Goal: Transaction & Acquisition: Purchase product/service

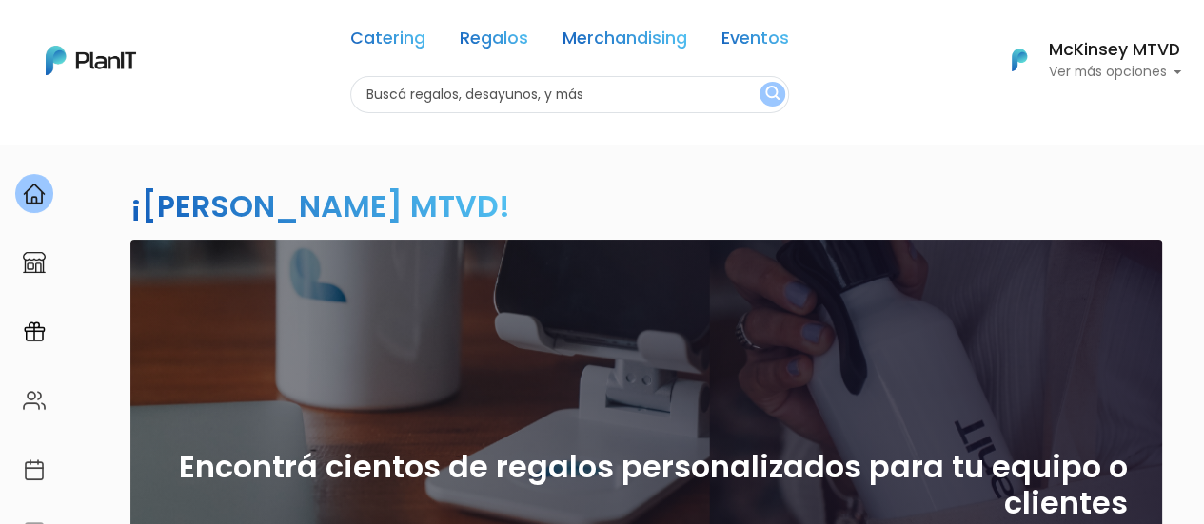
click at [471, 103] on input "text" at bounding box center [569, 94] width 439 height 37
type input "croissants"
click at [759, 82] on button "submit" at bounding box center [772, 94] width 26 height 25
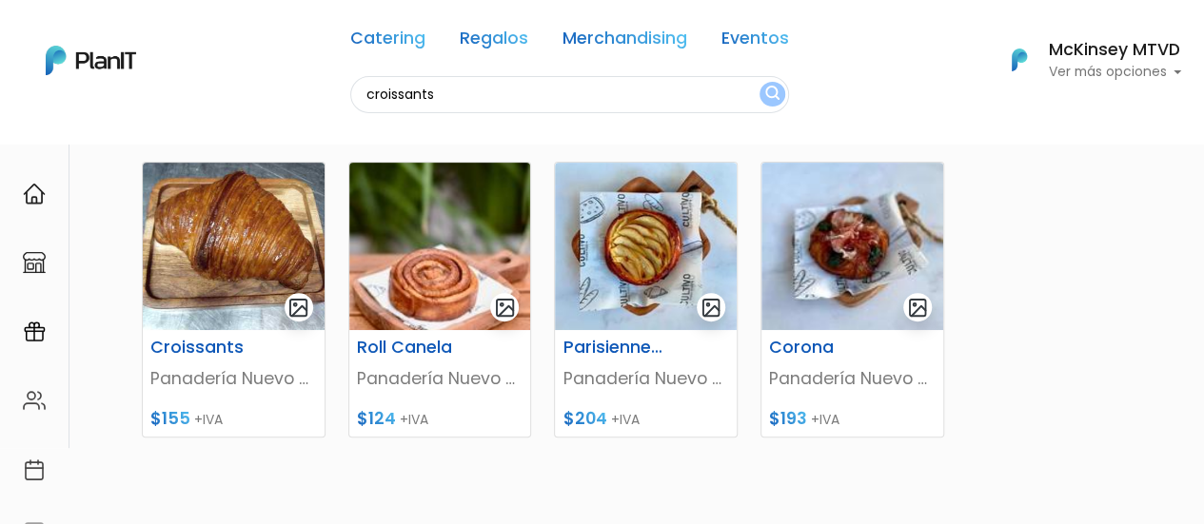
scroll to position [225, 0]
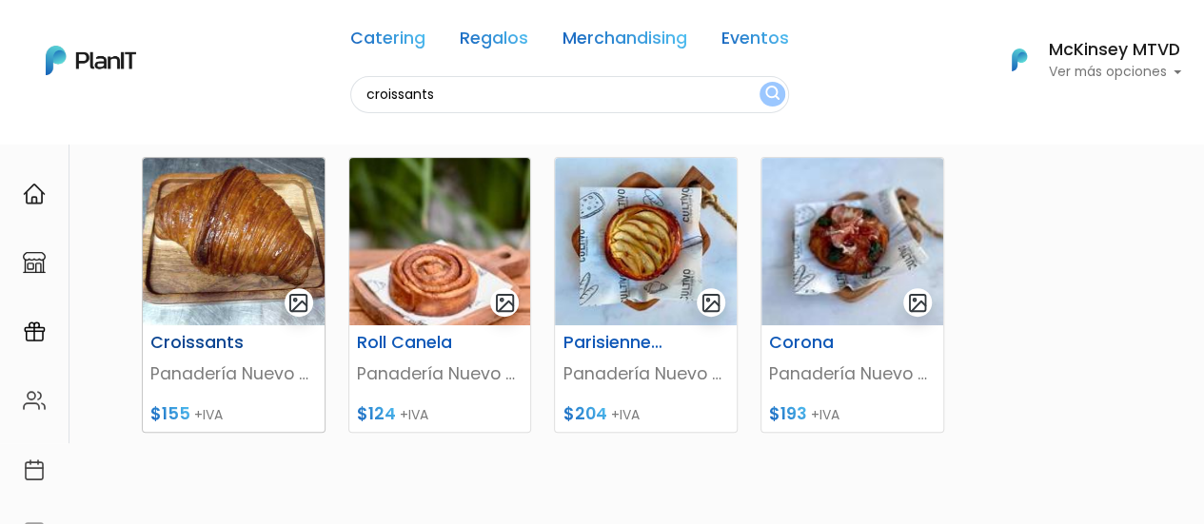
click at [257, 302] on img at bounding box center [234, 242] width 182 height 168
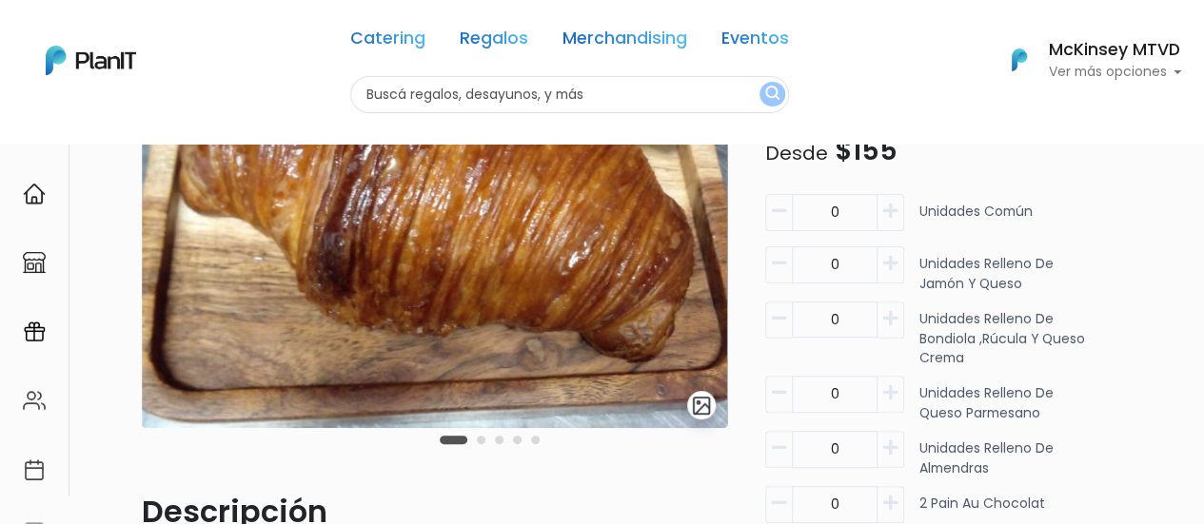
scroll to position [227, 0]
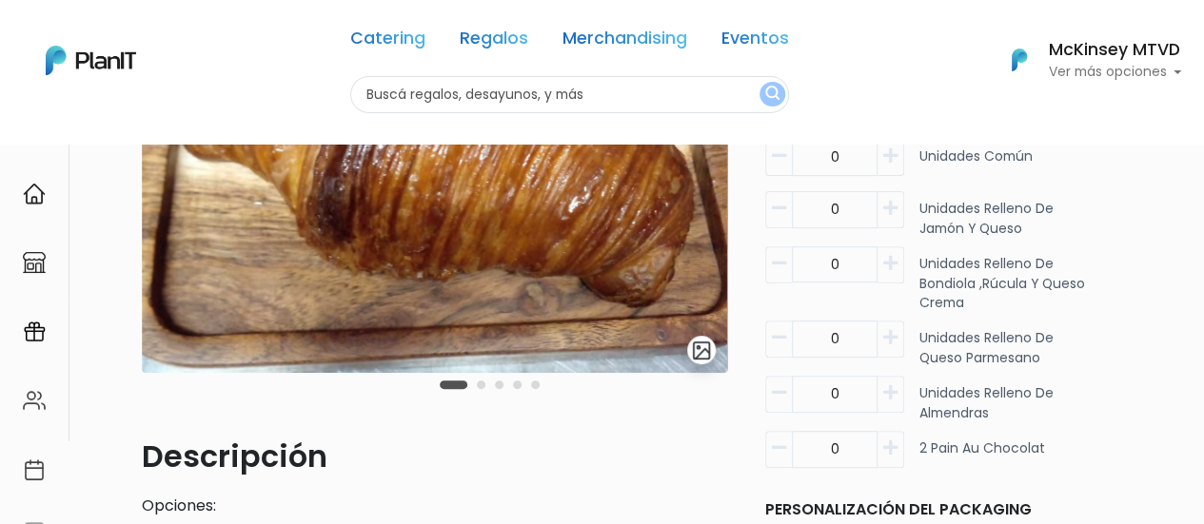
drag, startPoint x: 1217, startPoint y: 159, endPoint x: 1217, endPoint y: 247, distance: 87.6
click at [1203, 247] on html "Catering Regalos Merchandising Eventos Catering Regalos Merchandising Eventos C…" at bounding box center [602, 35] width 1204 height 524
click at [897, 166] on button "button" at bounding box center [891, 157] width 27 height 37
type input "1"
click at [889, 217] on button "button" at bounding box center [891, 209] width 27 height 37
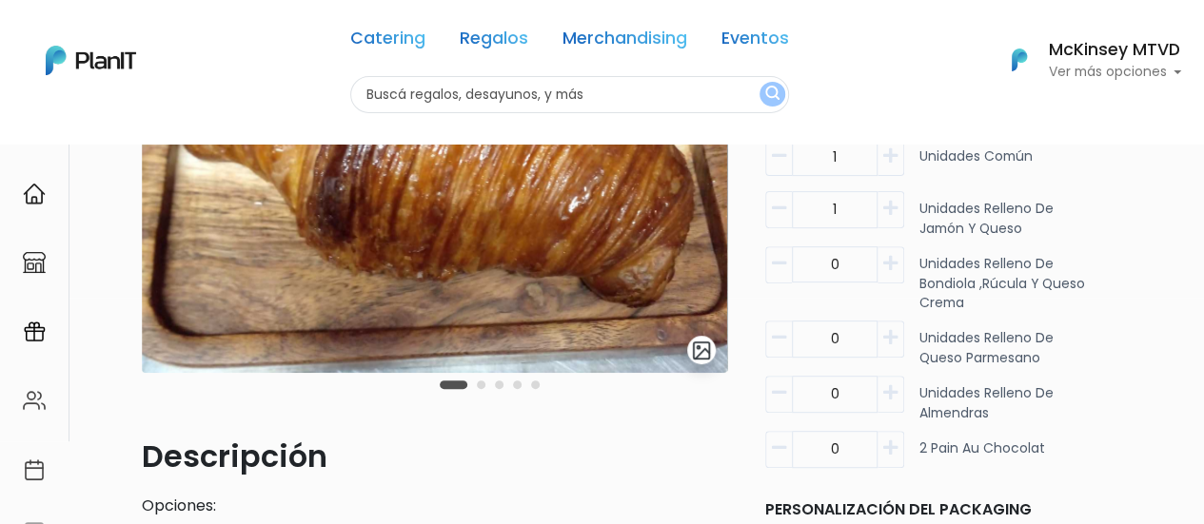
click at [889, 217] on button "button" at bounding box center [891, 209] width 27 height 37
type input "3"
click at [890, 347] on button "button" at bounding box center [891, 339] width 27 height 37
type input "1"
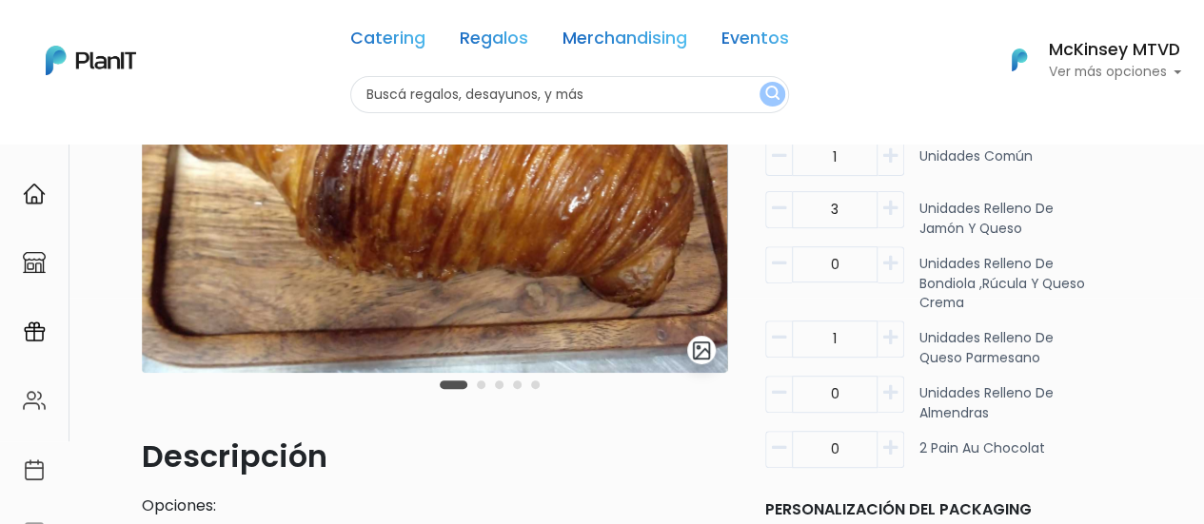
click at [891, 397] on icon "button" at bounding box center [890, 393] width 14 height 17
type input "1"
click at [891, 440] on icon "button" at bounding box center [890, 448] width 14 height 17
type input "2"
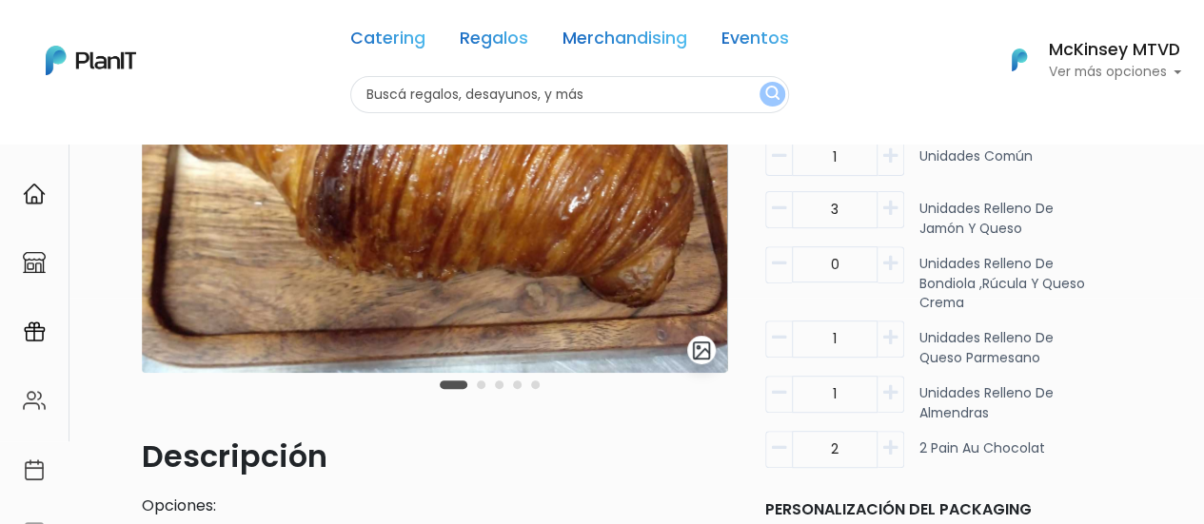
scroll to position [148, 0]
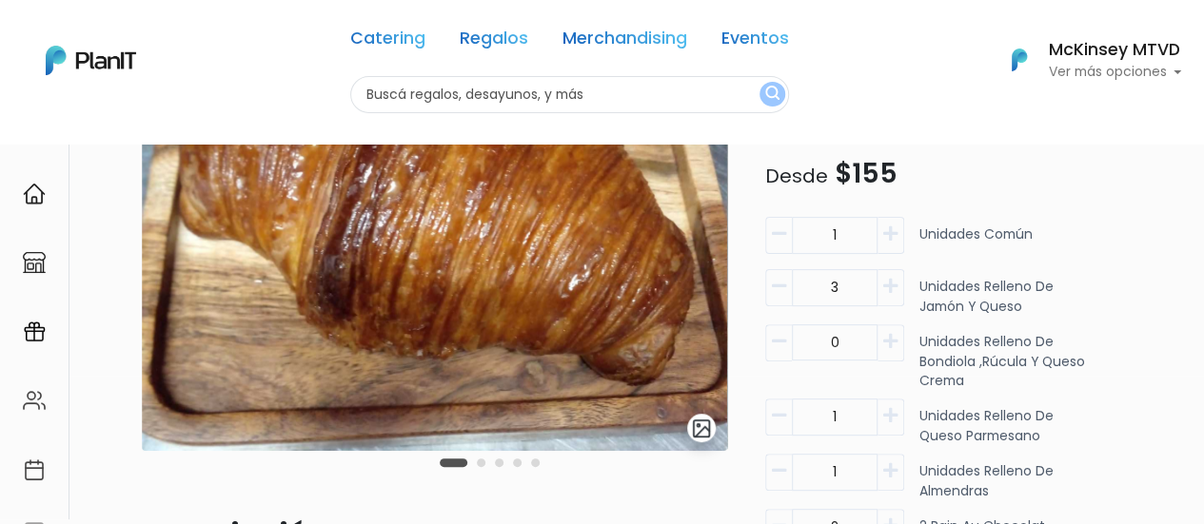
click at [779, 229] on icon "button" at bounding box center [779, 234] width 14 height 17
type input "0"
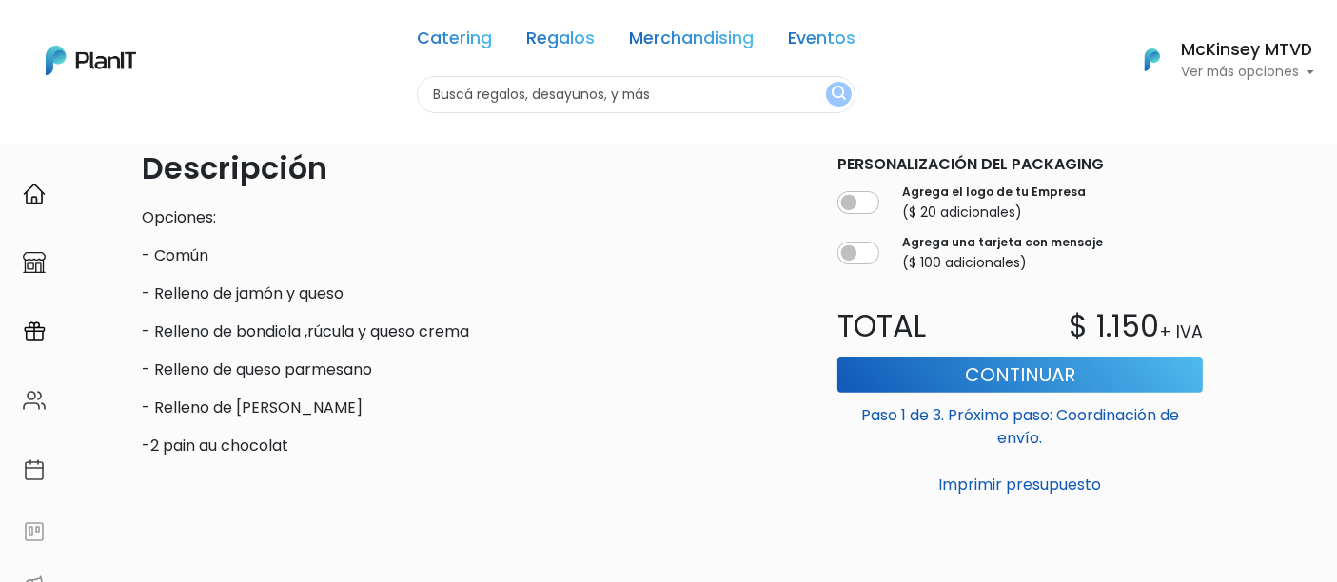
scroll to position [518, 0]
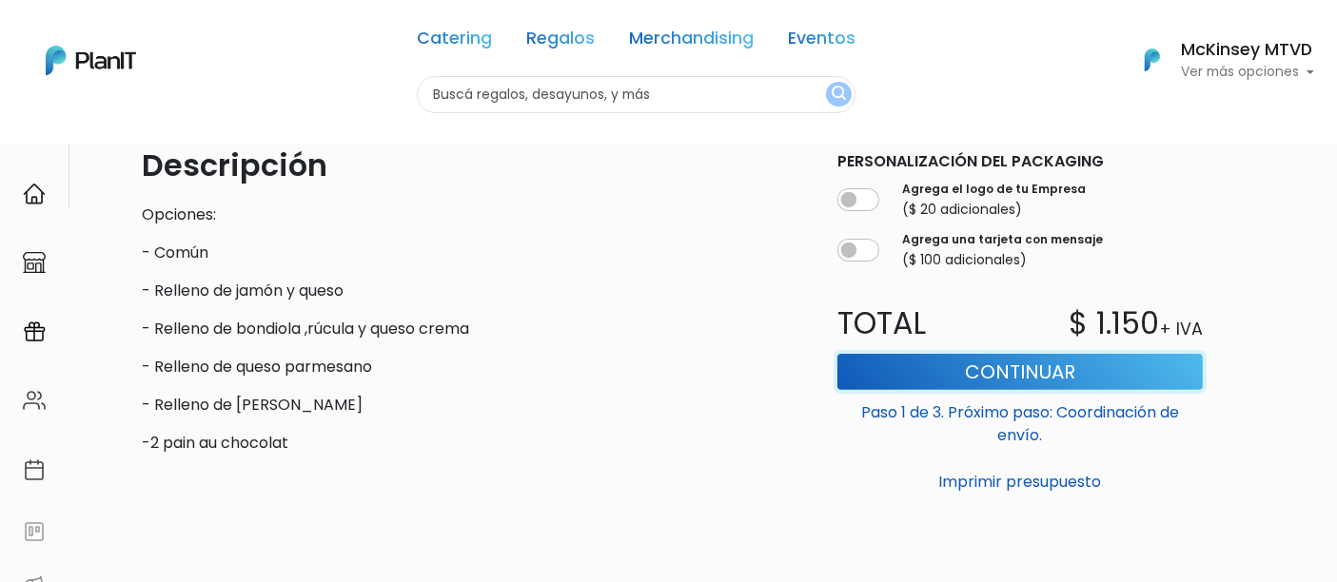
click at [1022, 366] on button "Continuar" at bounding box center [1021, 372] width 366 height 36
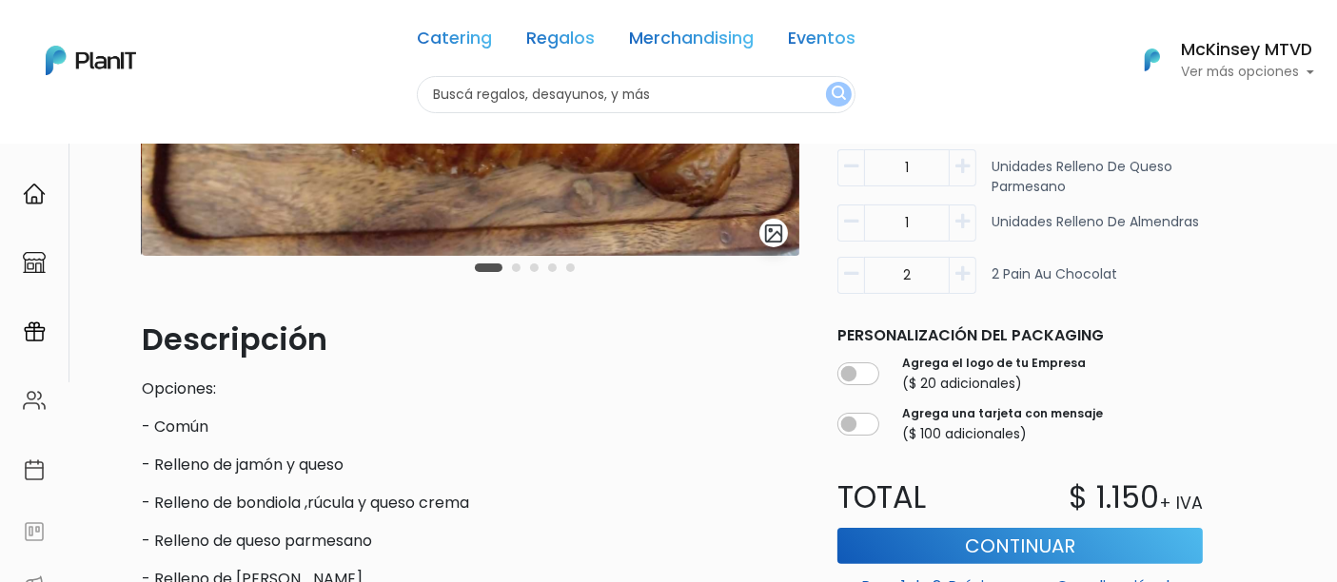
scroll to position [340, 0]
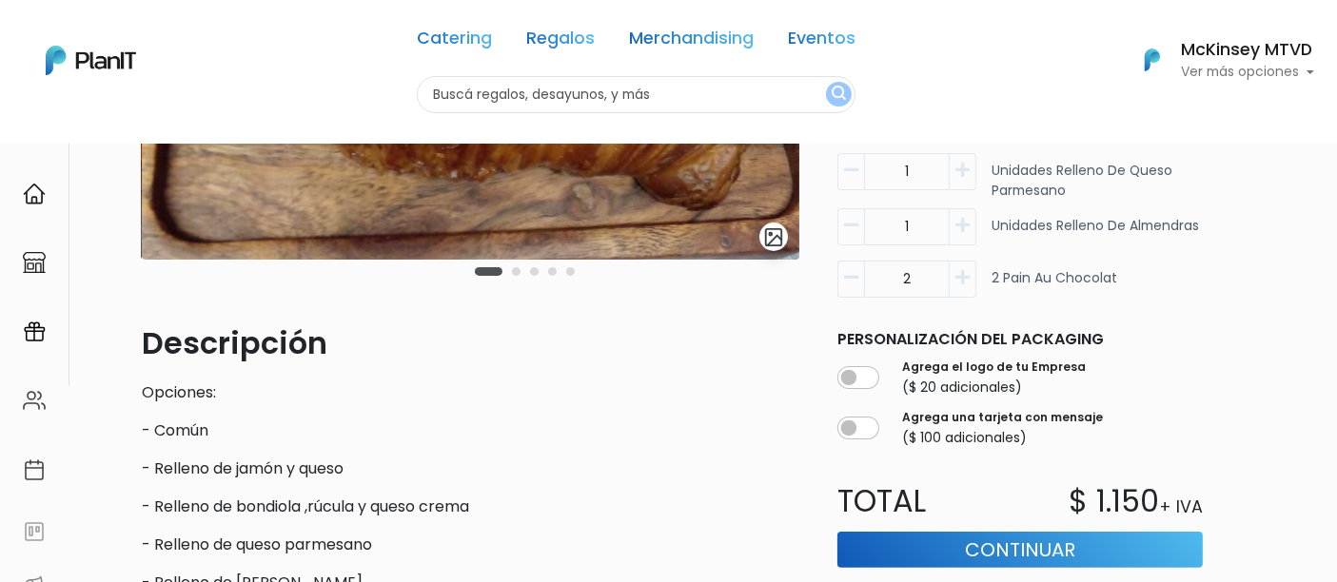
click at [964, 283] on icon "button" at bounding box center [963, 277] width 14 height 17
type input "3"
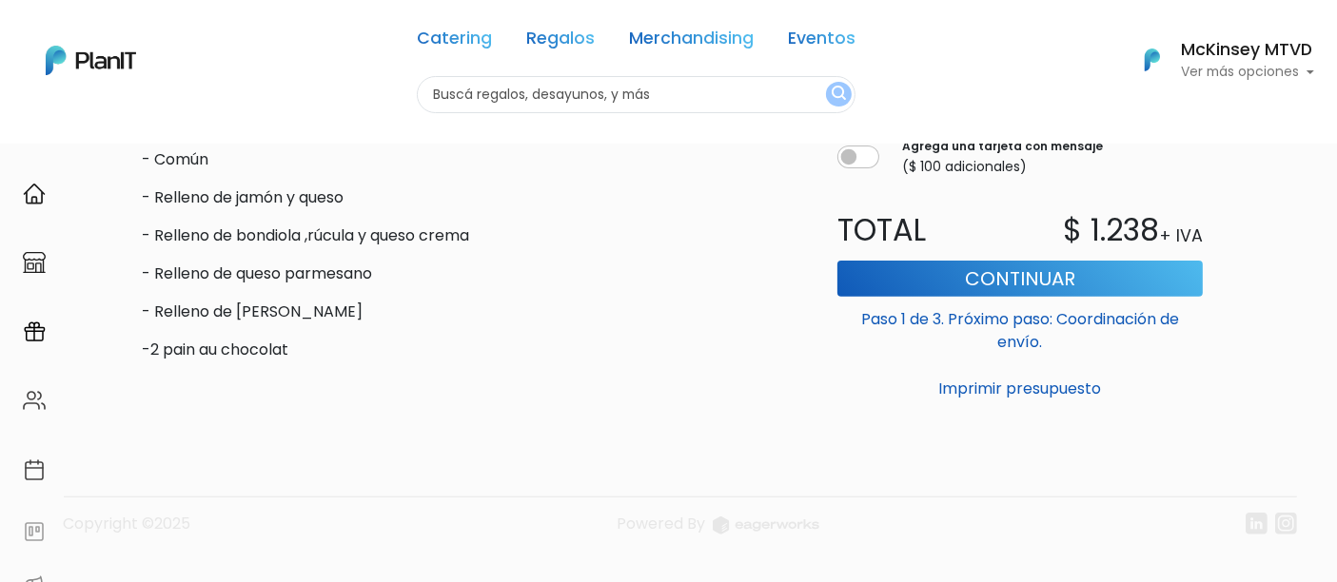
scroll to position [614, 0]
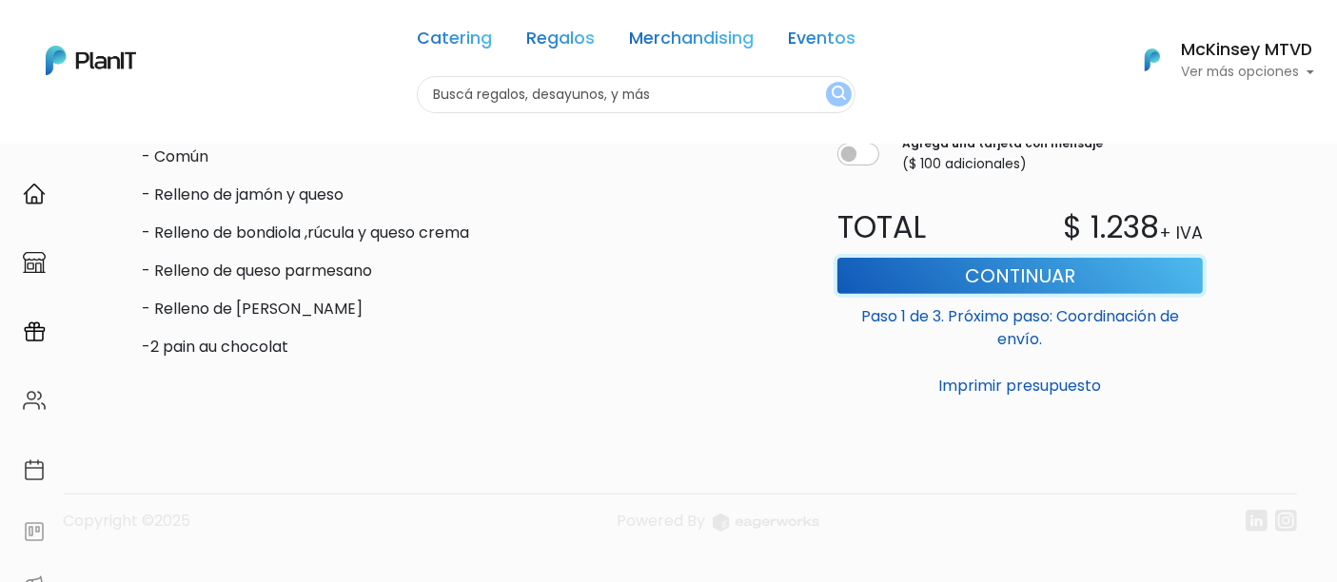
click at [1033, 270] on button "Continuar" at bounding box center [1021, 276] width 366 height 36
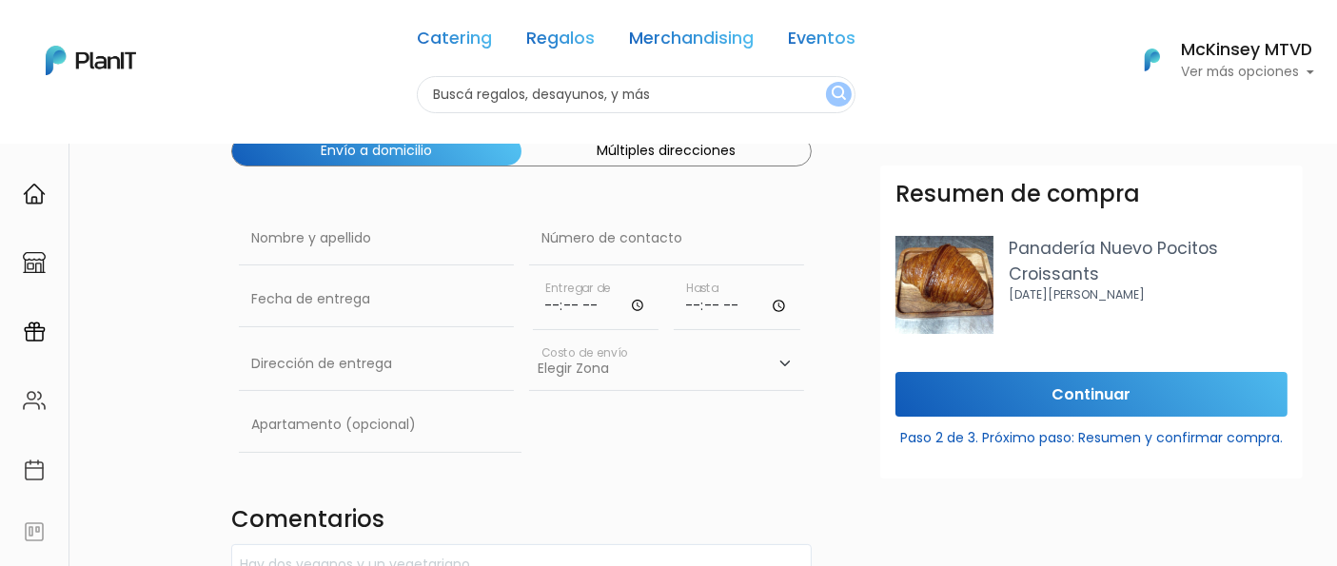
scroll to position [130, 0]
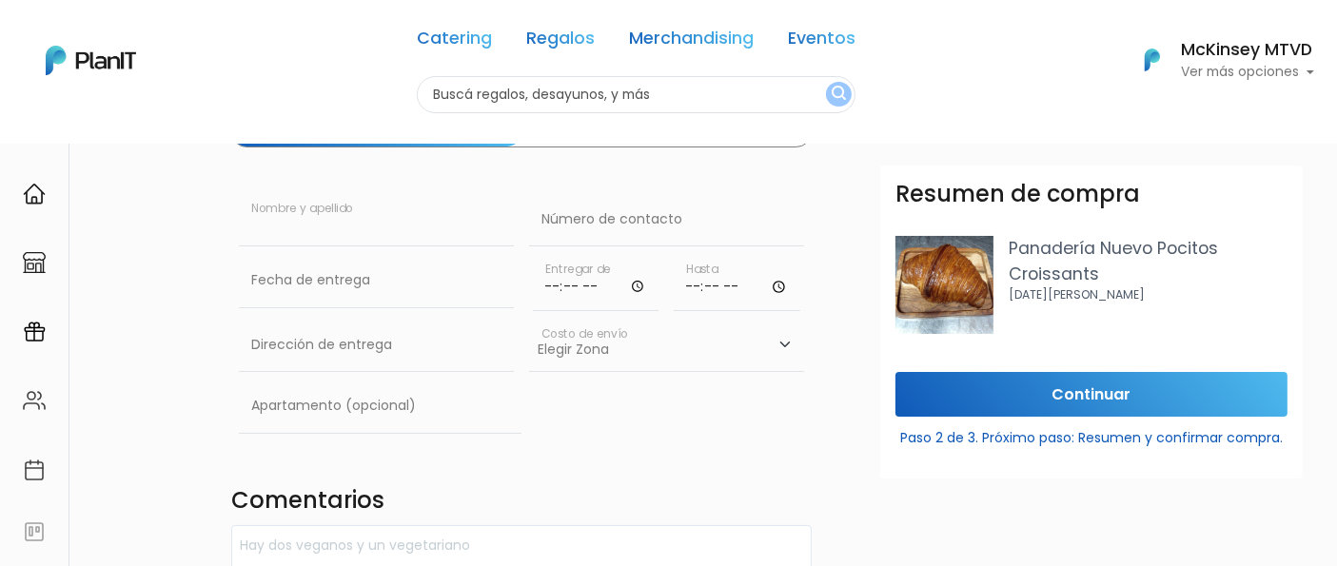
click at [326, 216] on input "text" at bounding box center [376, 219] width 275 height 53
type input "Florencia"
type input "9"
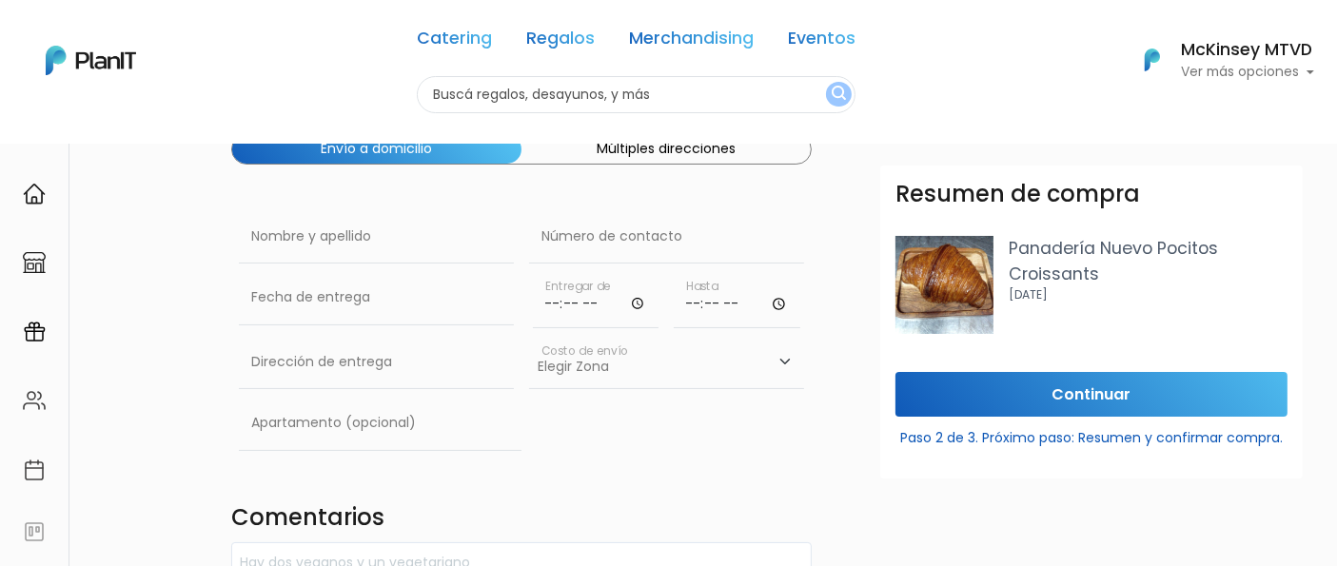
scroll to position [119, 0]
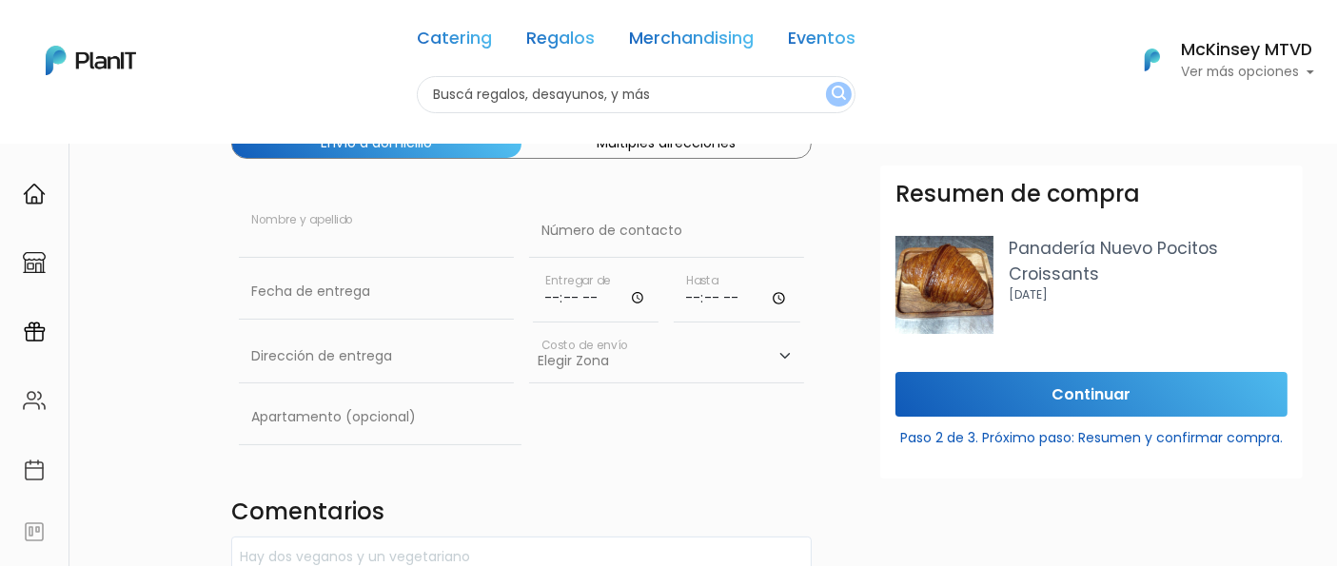
click at [327, 240] on input "text" at bounding box center [376, 231] width 275 height 53
type input "[GEOGRAPHIC_DATA]"
type input "094824931"
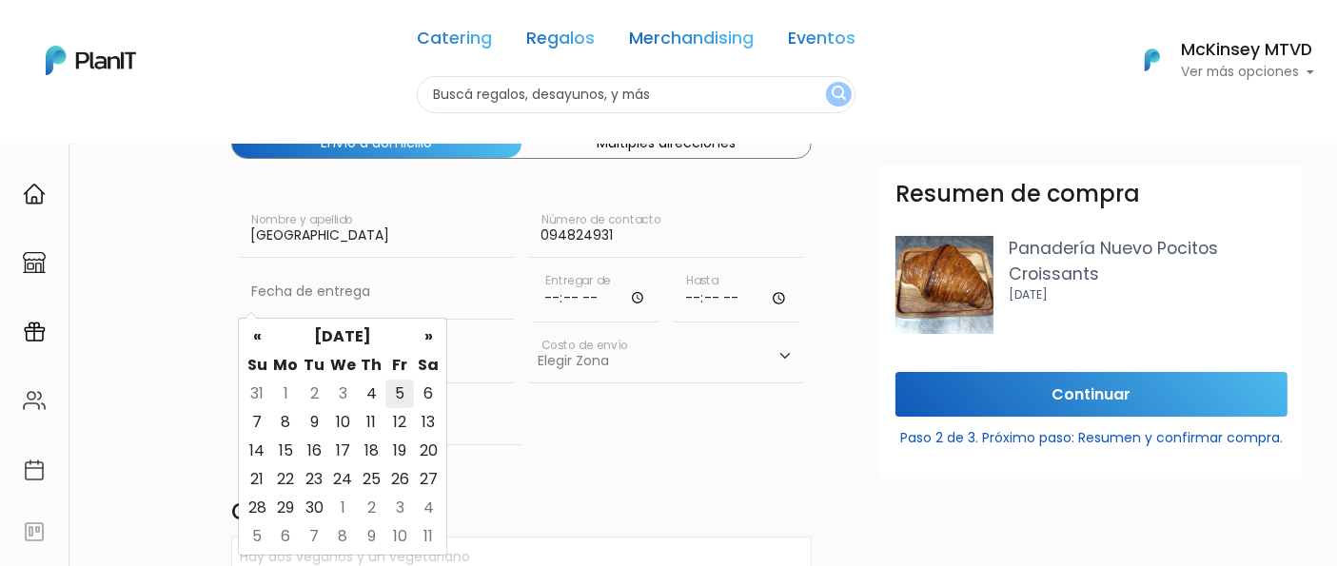
click at [400, 397] on td "5" at bounding box center [399, 394] width 29 height 29
type input "[DATE]"
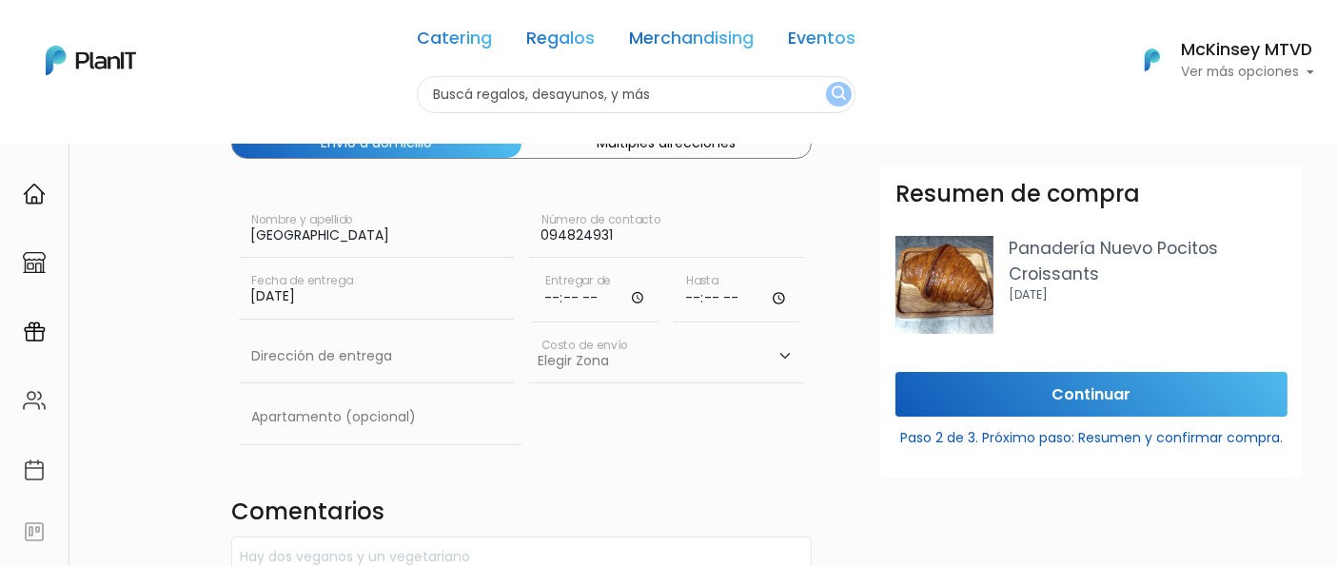
click at [555, 301] on input "time" at bounding box center [596, 294] width 127 height 57
type input "09:00"
type input "09:20"
click at [324, 353] on input "text" at bounding box center [376, 356] width 275 height 53
type input "Luis Bontavita 1294"
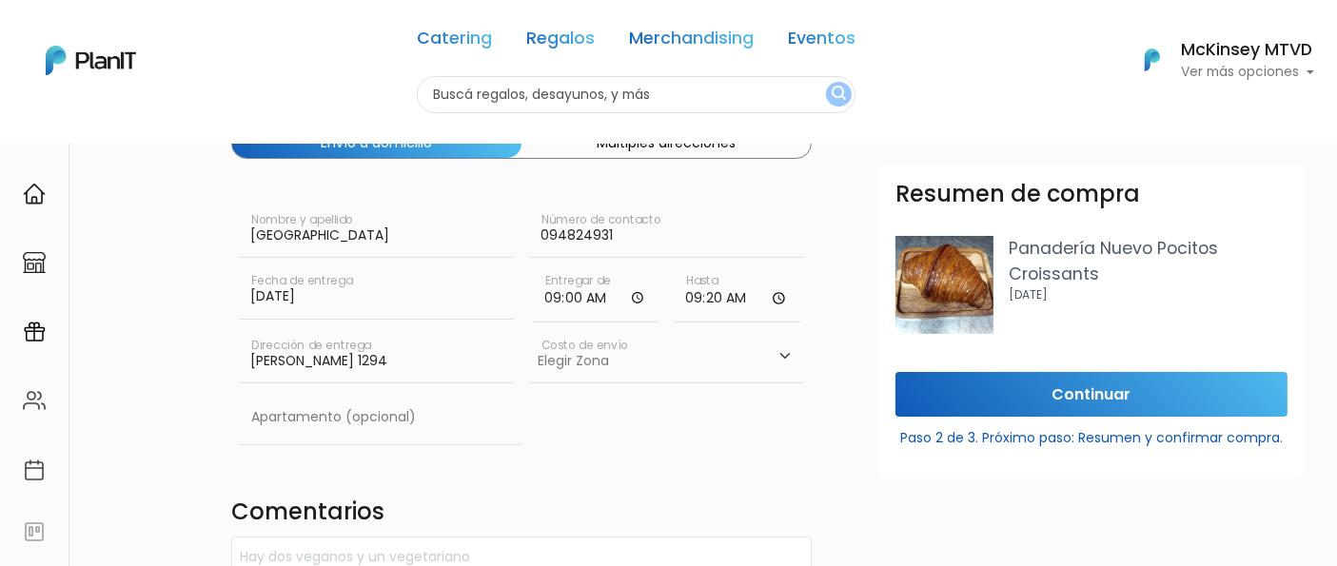
click at [629, 357] on select "Elegir Zona Zona américa- $600 Montevideo- $250" at bounding box center [666, 356] width 275 height 53
select select "10"
click at [529, 330] on select "Elegir Zona Zona américa- $600 Montevideo- $250" at bounding box center [666, 356] width 275 height 53
click at [372, 393] on input "text" at bounding box center [380, 417] width 283 height 53
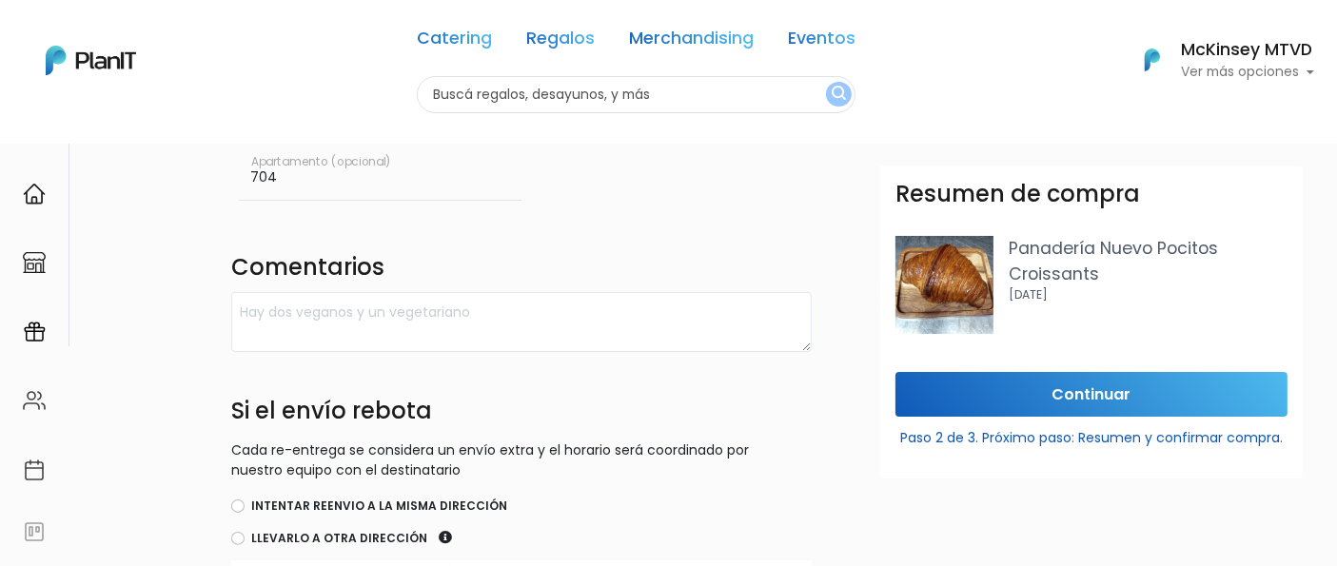
type input "704"
click at [543, 335] on textarea at bounding box center [521, 322] width 581 height 60
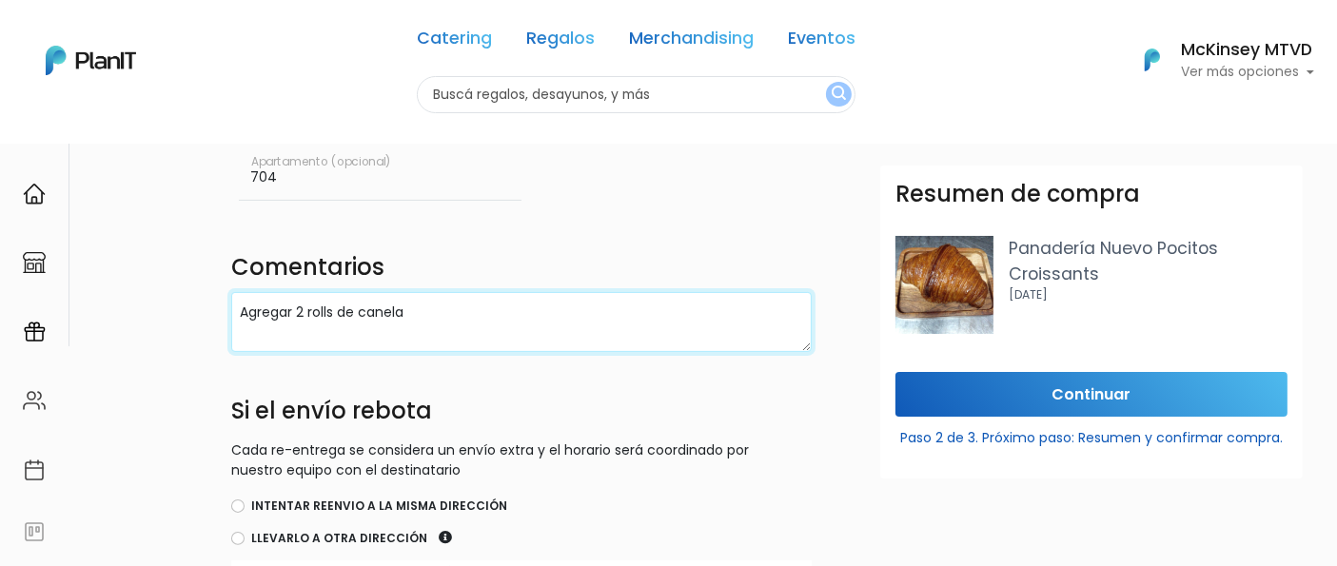
drag, startPoint x: 444, startPoint y: 303, endPoint x: 301, endPoint y: 311, distance: 143.0
click at [301, 311] on textarea "Agregar 2 rolls de canela" at bounding box center [521, 322] width 581 height 60
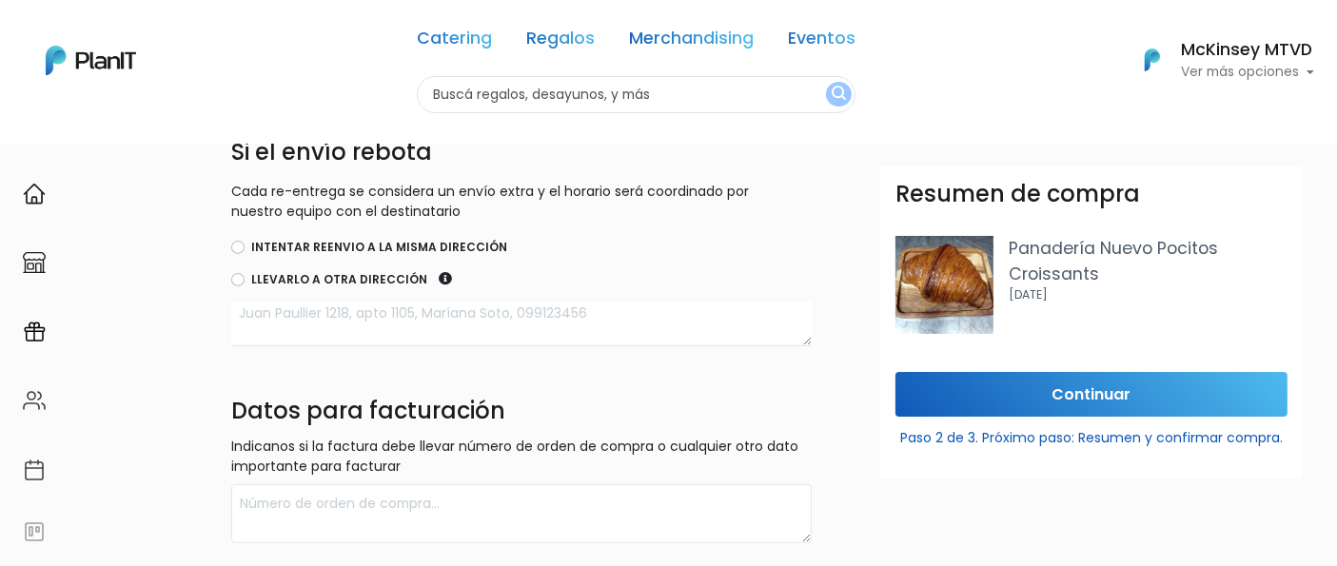
scroll to position [628, 0]
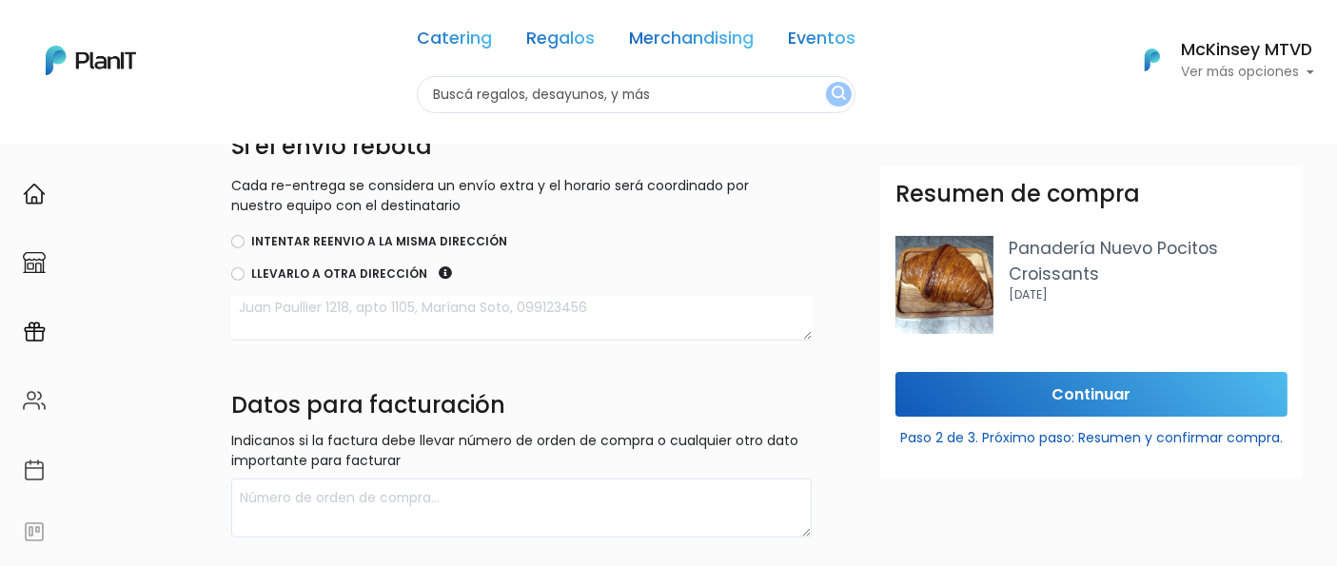
type textarea "Agregar 1 roll de canela"
click at [362, 266] on label "Llevarlo a otra dirección" at bounding box center [339, 274] width 176 height 17
click at [245, 267] on input "Llevarlo a otra dirección" at bounding box center [237, 273] width 13 height 13
radio input "true"
click at [342, 240] on label "Intentar reenvio a la misma dirección" at bounding box center [379, 241] width 256 height 17
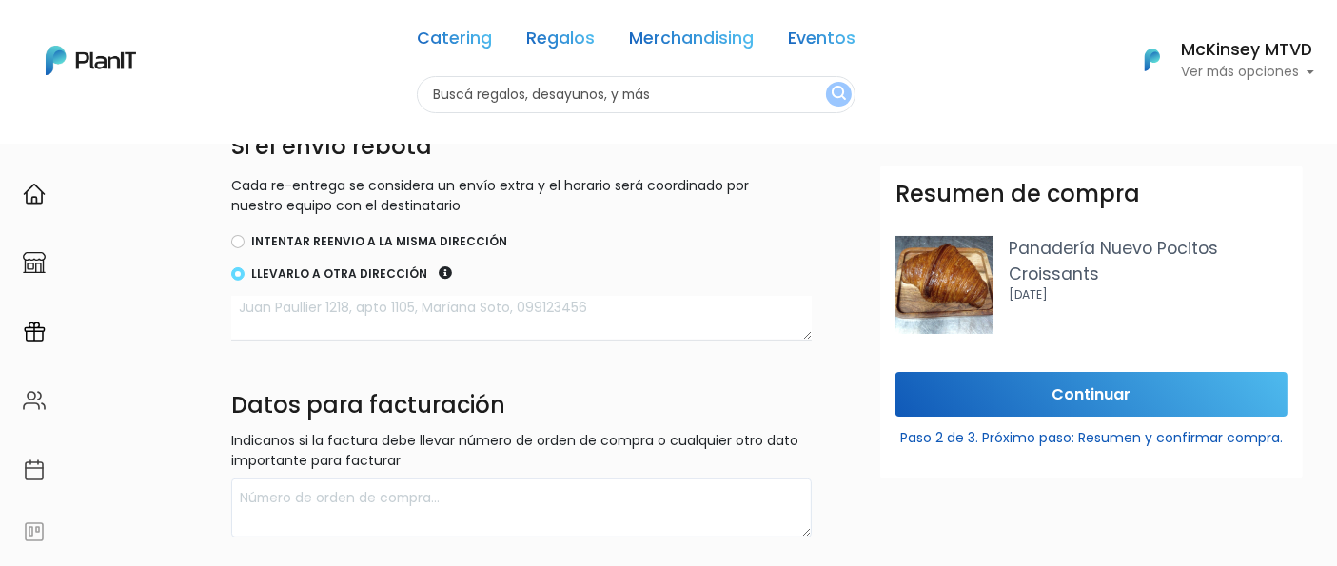
click at [245, 240] on input "Intentar reenvio a la misma dirección" at bounding box center [237, 241] width 13 height 13
radio input "true"
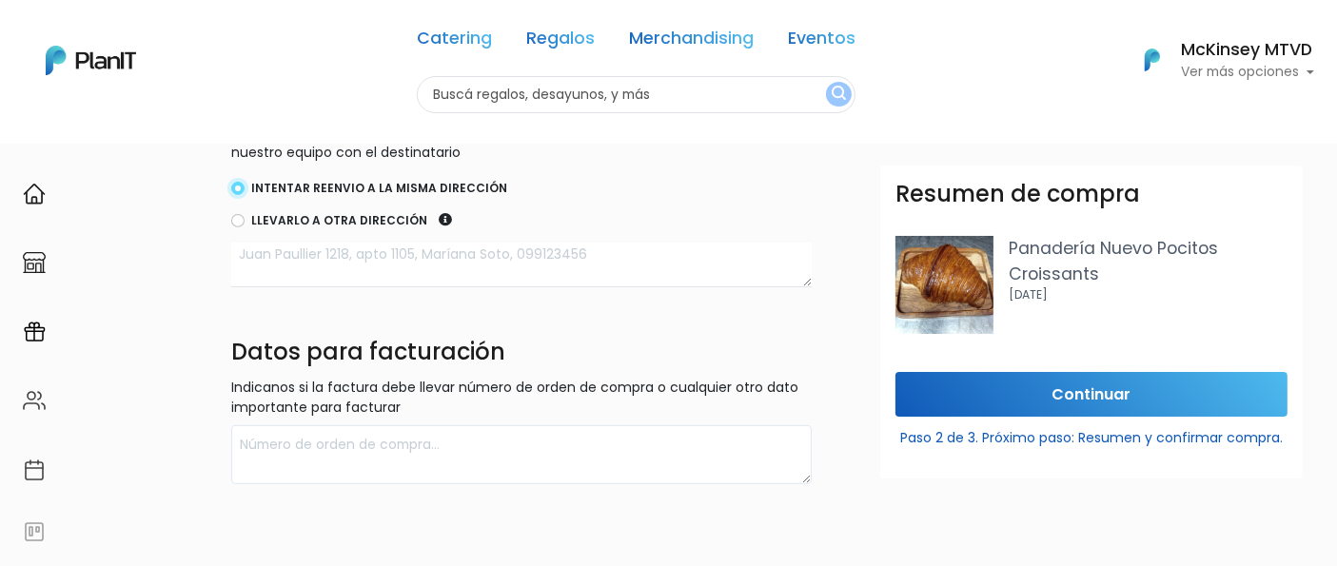
scroll to position [688, 0]
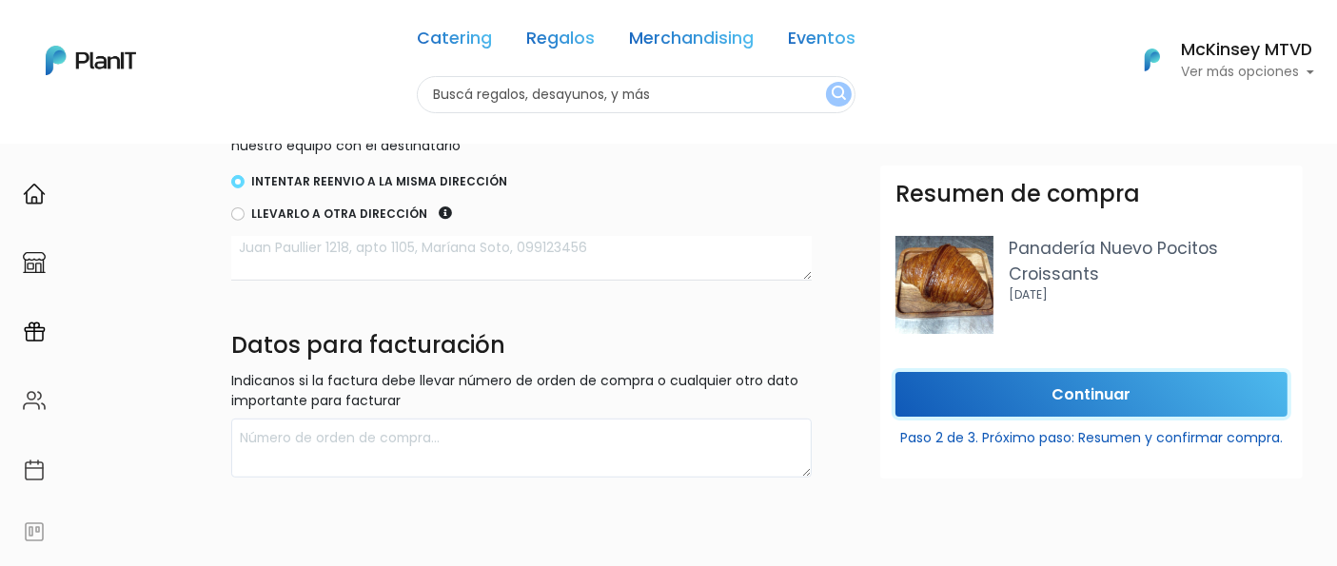
click at [1093, 394] on input "Continuar" at bounding box center [1092, 394] width 392 height 45
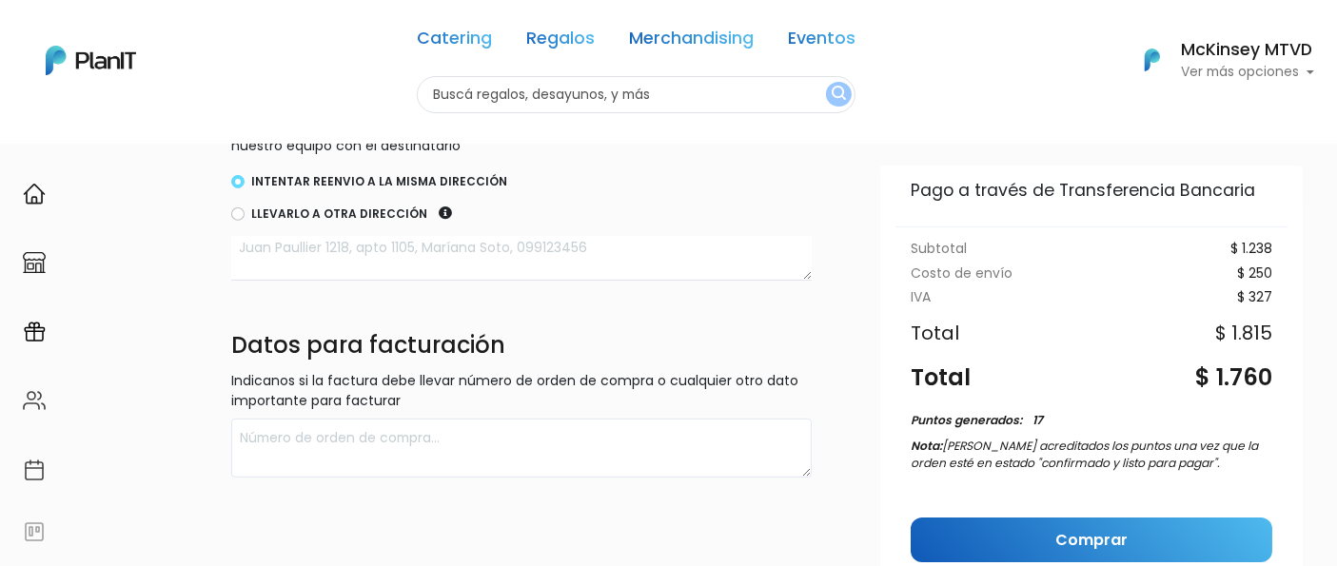
scroll to position [260, 0]
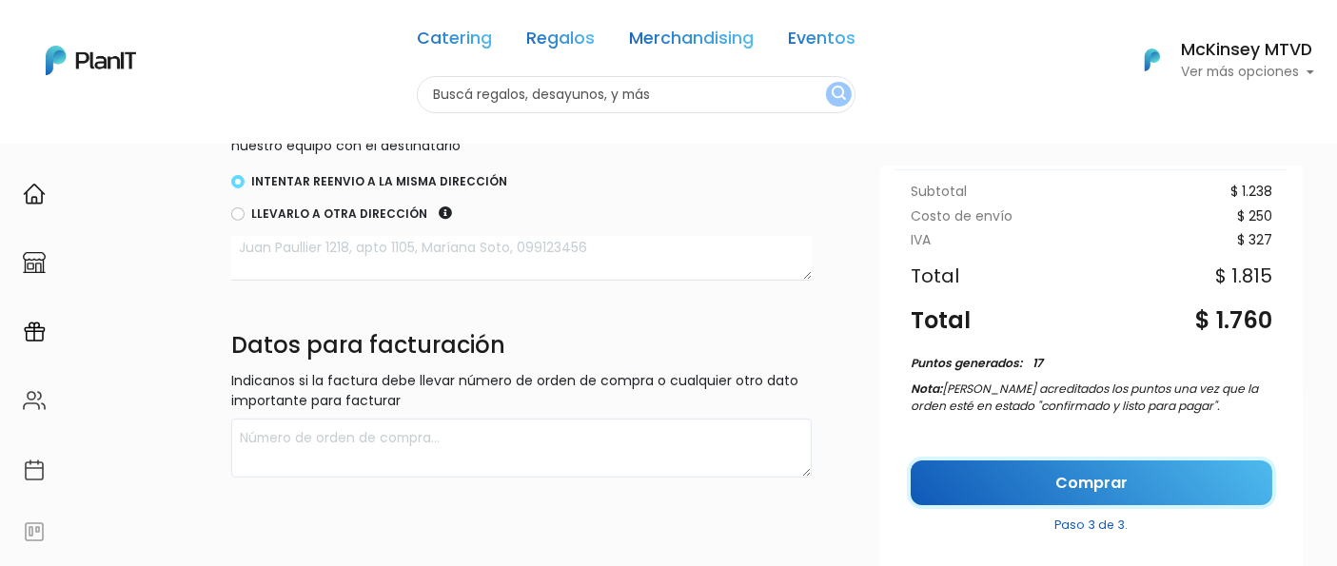
click at [1109, 470] on link "Comprar" at bounding box center [1092, 483] width 362 height 45
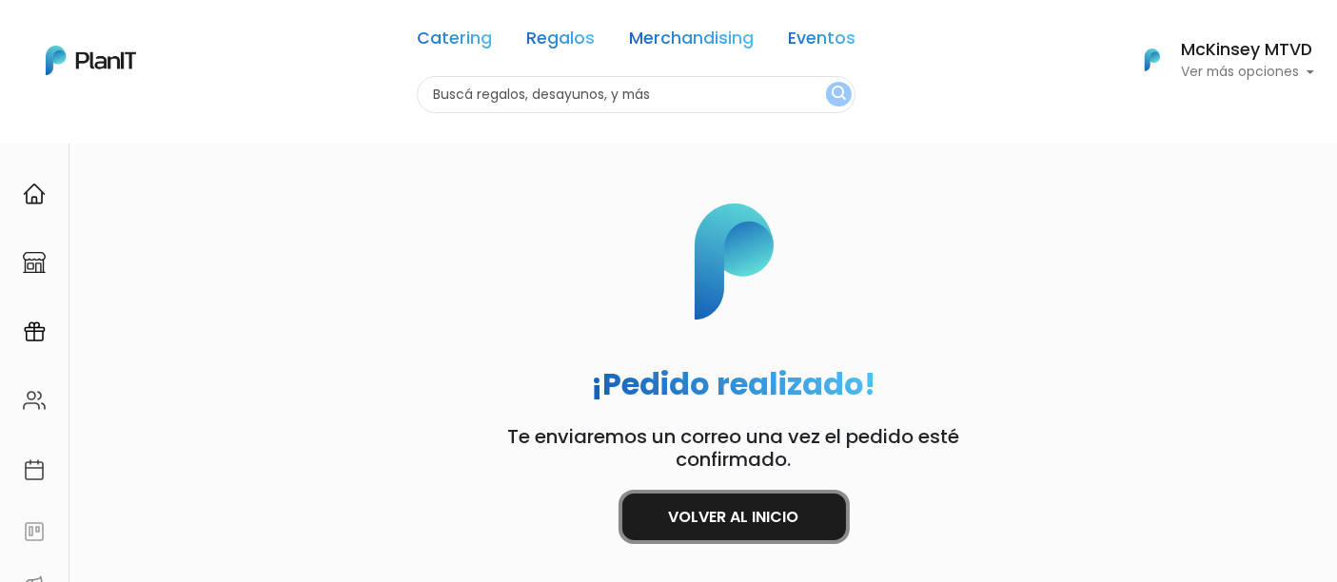
click at [713, 516] on link "Volver al inicio" at bounding box center [734, 517] width 224 height 47
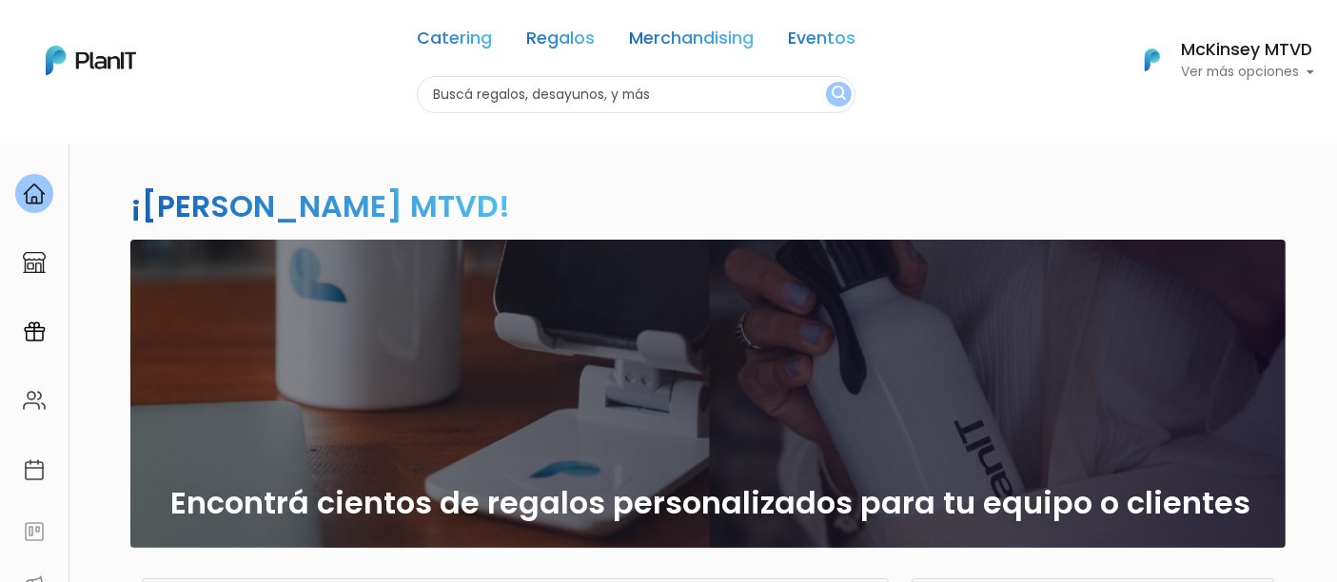
click at [583, 87] on input "text" at bounding box center [636, 94] width 439 height 37
type input "brabding"
click at [826, 82] on button "submit" at bounding box center [839, 94] width 26 height 25
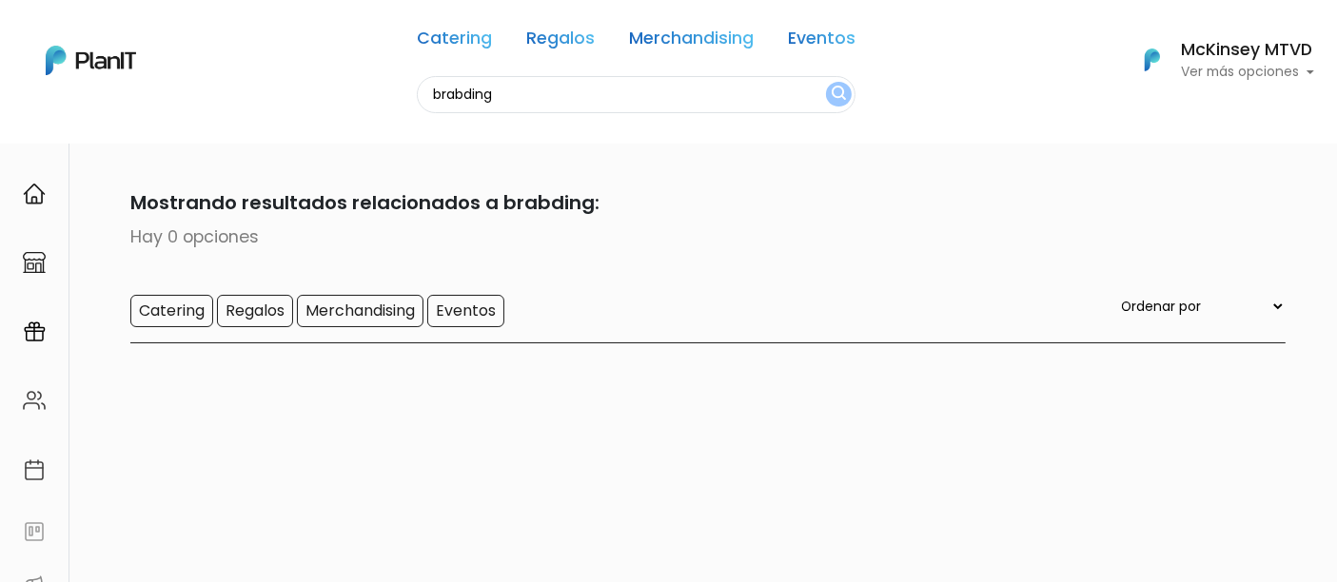
click at [583, 87] on input "brabding" at bounding box center [636, 94] width 439 height 37
type input "branding"
click at [826, 82] on button "submit" at bounding box center [839, 94] width 26 height 25
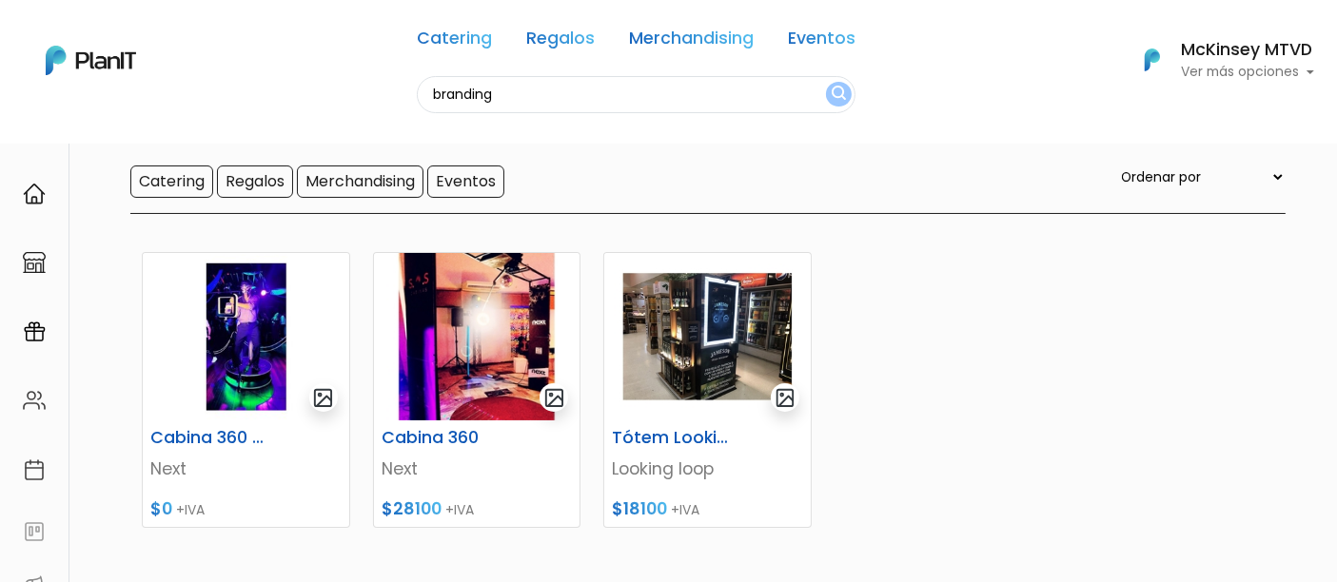
scroll to position [132, 0]
